Goal: Check status: Check status

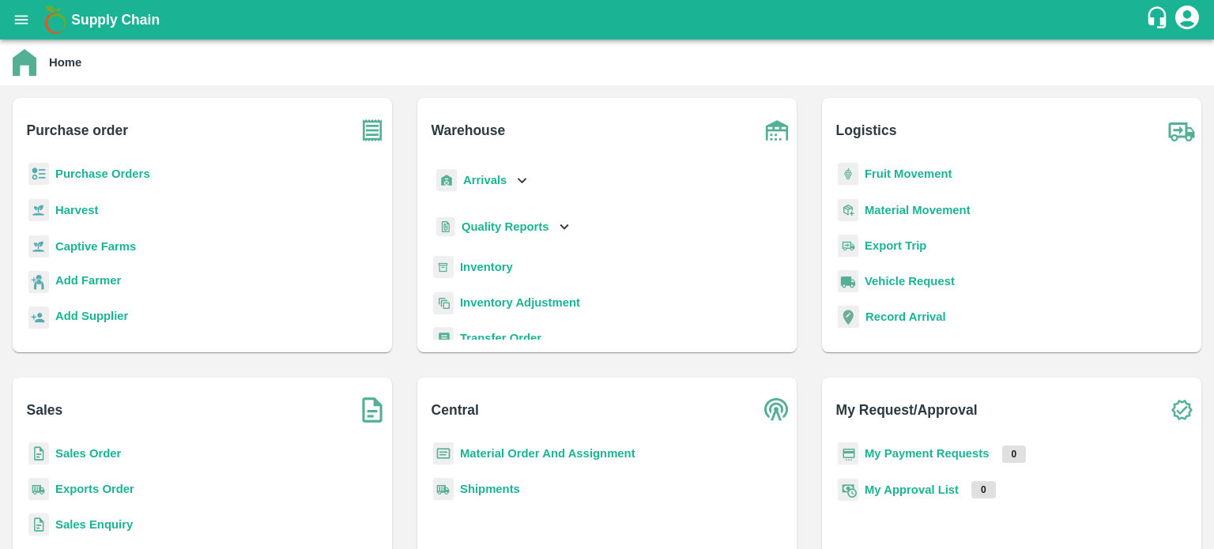
click at [76, 453] on b "Sales Order" at bounding box center [88, 453] width 66 height 13
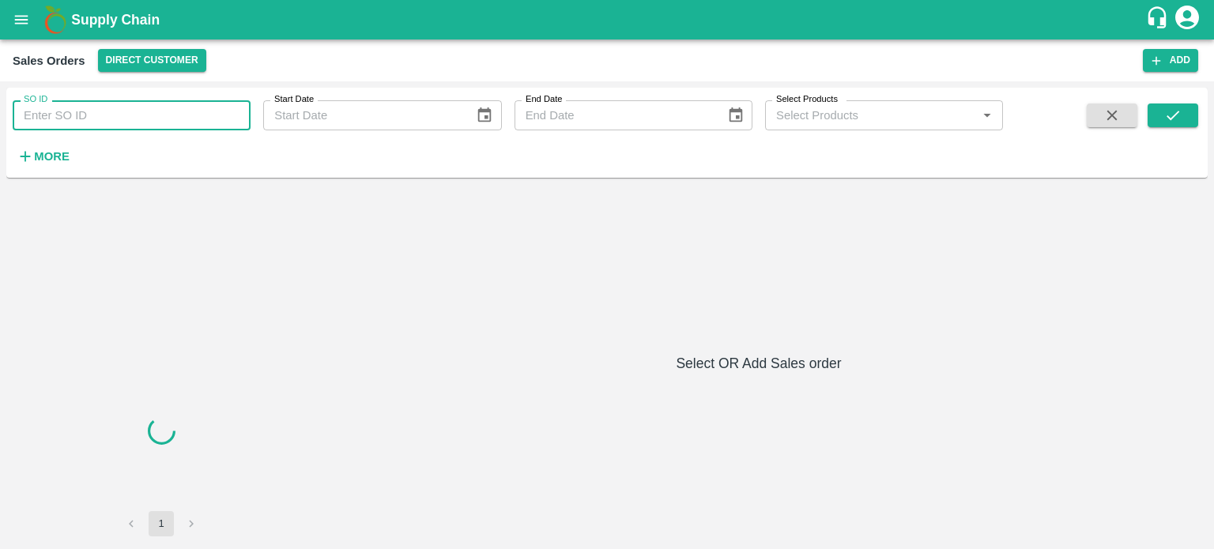
click at [130, 123] on input "SO ID" at bounding box center [132, 115] width 238 height 30
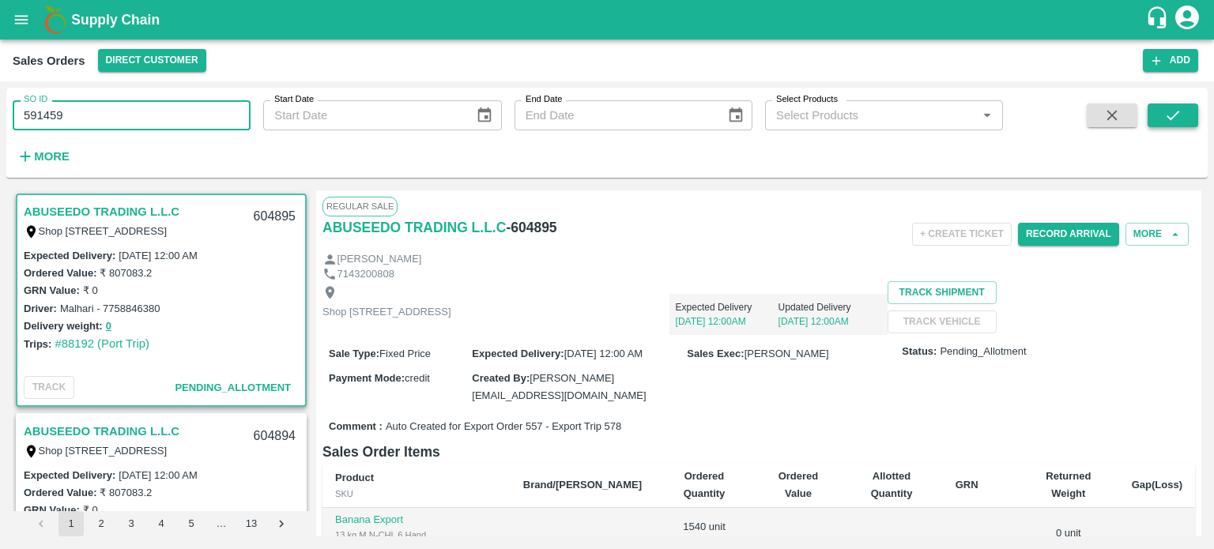
type input "591459"
click at [1193, 116] on button "submit" at bounding box center [1173, 116] width 51 height 24
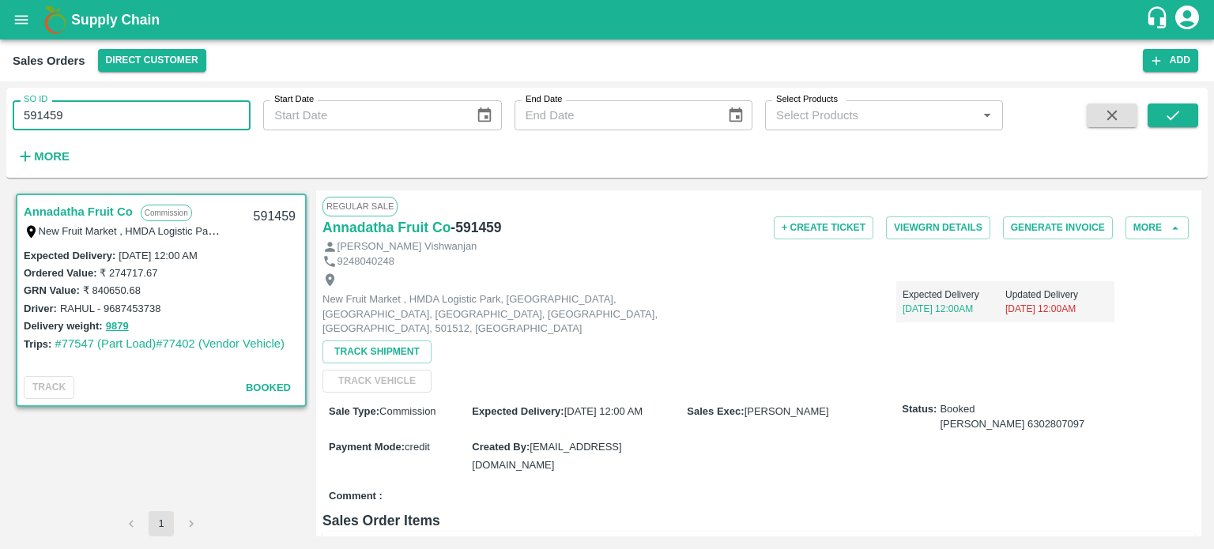
click at [226, 113] on input "591459" at bounding box center [132, 115] width 238 height 30
paste input "text"
type input "525999"
click at [1173, 116] on icon "submit" at bounding box center [1172, 115] width 17 height 17
